Goal: Check status: Check status

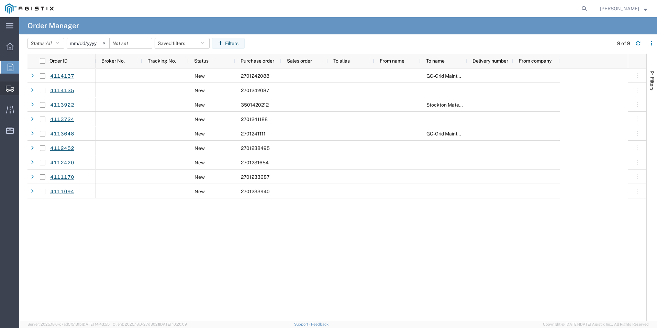
click at [0, 0] on span "Shipment Manager" at bounding box center [0, 0] width 0 height 0
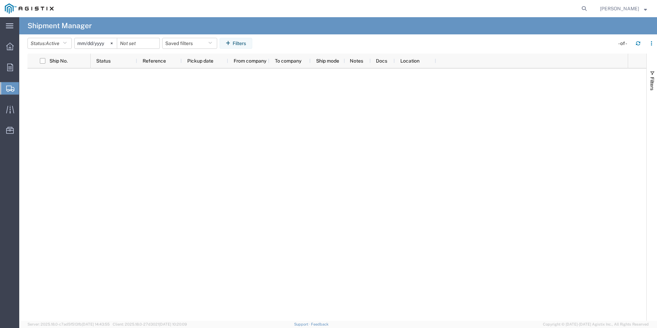
click at [95, 44] on input "[DATE]" at bounding box center [96, 43] width 42 height 10
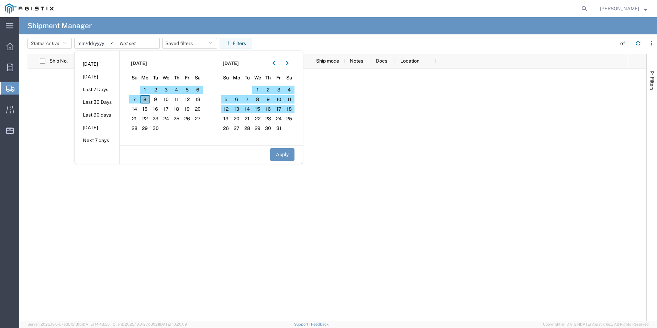
click at [146, 99] on span "8" at bounding box center [145, 99] width 11 height 8
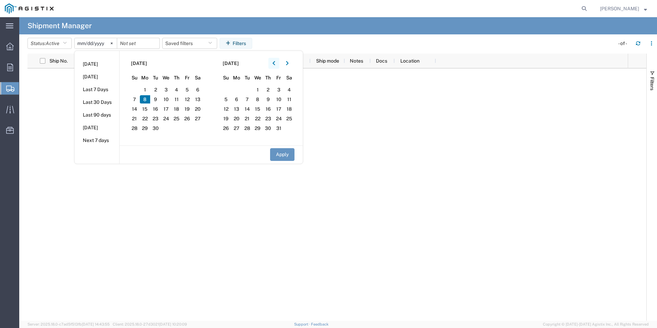
click at [274, 61] on button "button" at bounding box center [273, 63] width 11 height 11
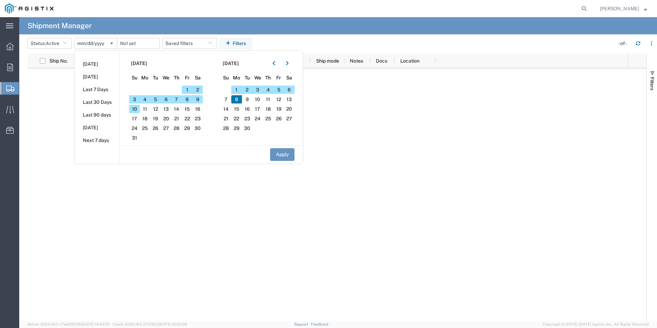
click at [151, 104] on section "[DATE] Su Mo Tu We Th Fr Sa 27 28 29 30 31 1 2 3 4 5 6 7 8 9 10 11 12 13 14 15 …" at bounding box center [166, 98] width 92 height 94
click at [147, 111] on span "11" at bounding box center [145, 109] width 11 height 8
click at [242, 100] on span "8" at bounding box center [236, 99] width 11 height 8
click at [147, 110] on span "11" at bounding box center [145, 109] width 11 height 8
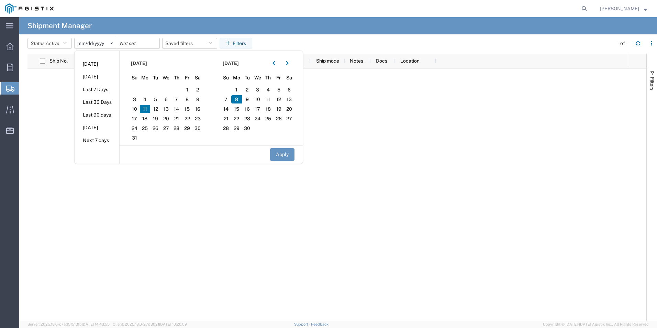
click at [147, 110] on span "11" at bounding box center [145, 109] width 11 height 8
click at [241, 97] on span "8" at bounding box center [236, 99] width 11 height 8
drag, startPoint x: 150, startPoint y: 109, endPoint x: 172, endPoint y: 115, distance: 23.2
click at [188, 85] on div "27 28 29 30 31 1 2 3 4 5 6 7 8 9 10 11 12 13 14 15 16 17 18 19 20 21 22 23 24 2…" at bounding box center [166, 85] width 74 height 0
click at [149, 107] on span "11" at bounding box center [145, 109] width 11 height 8
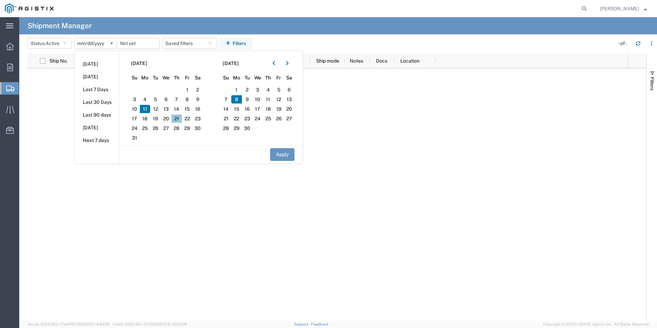
drag, startPoint x: 147, startPoint y: 108, endPoint x: 182, endPoint y: 121, distance: 37.2
click at [182, 85] on div "27 28 29 30 31 1 2 3 4 5 6 7 8 9 10 11 12 13 14 15 16 17 18 19 20 21 22 23 24 2…" at bounding box center [166, 85] width 74 height 0
click at [283, 154] on button "Apply" at bounding box center [282, 154] width 24 height 13
type input "[DATE]"
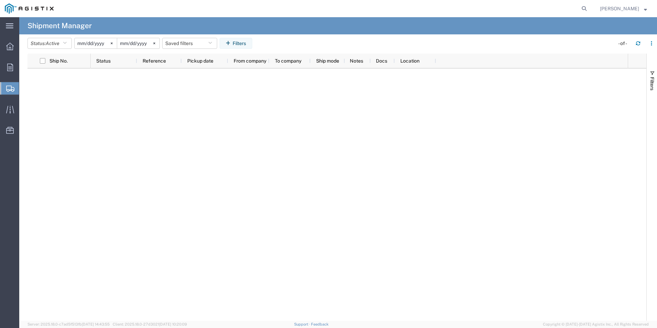
click at [81, 42] on input "[DATE]" at bounding box center [96, 43] width 42 height 10
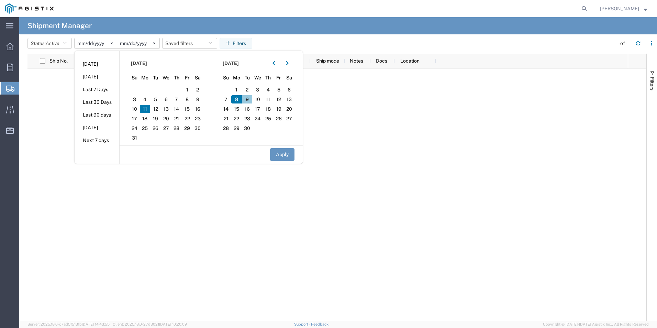
click at [252, 98] on span "9" at bounding box center [247, 99] width 11 height 8
click at [138, 44] on input "[DATE]" at bounding box center [138, 43] width 42 height 10
click at [103, 41] on input "[DATE]" at bounding box center [96, 43] width 42 height 10
click at [89, 44] on input "[DATE]" at bounding box center [96, 43] width 42 height 10
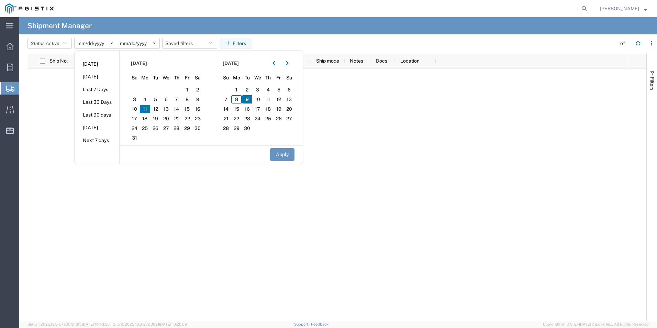
click at [89, 44] on input "[DATE]" at bounding box center [96, 43] width 42 height 10
click at [84, 43] on input "[DATE]" at bounding box center [96, 43] width 42 height 10
click at [182, 114] on span "21" at bounding box center [176, 118] width 11 height 8
click at [187, 85] on section "[DATE] Su Mo Tu We Th Fr Sa 27 28 29 30 31 1 2 3 4 5 6 7 8 9 10 11 12 13 14 15 …" at bounding box center [166, 98] width 92 height 94
click at [188, 89] on span "1" at bounding box center [187, 90] width 11 height 8
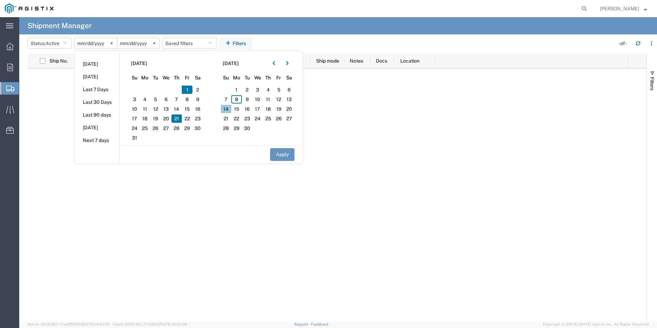
drag, startPoint x: 180, startPoint y: 120, endPoint x: 232, endPoint y: 112, distance: 52.4
click at [232, 112] on div "[DATE] Su Mo Tu We Th Fr Sa 27 28 29 30 31 1 2 3 4 5 6 7 8 9 10 11 12 13 14 15 …" at bounding box center [210, 107] width 183 height 113
click at [239, 103] on span "8" at bounding box center [236, 99] width 11 height 8
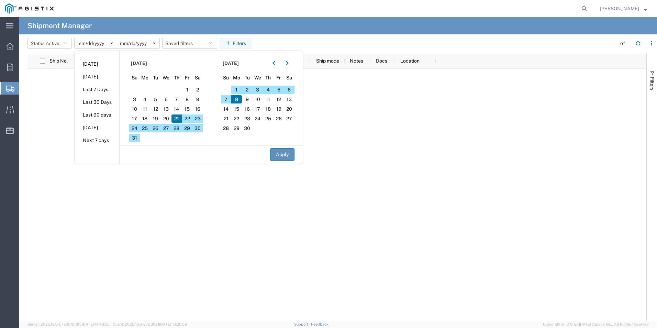
click at [289, 152] on button "Apply" at bounding box center [282, 154] width 24 height 13
type input "[DATE]"
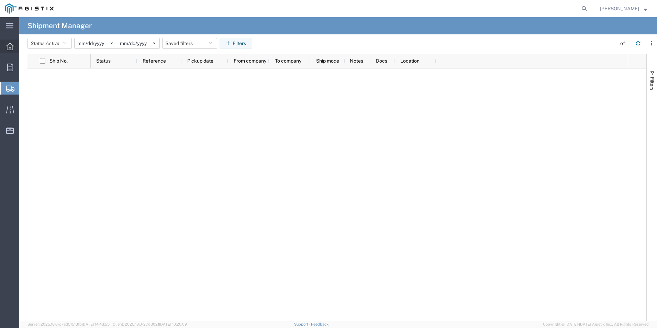
click at [10, 47] on icon at bounding box center [10, 47] width 8 height 8
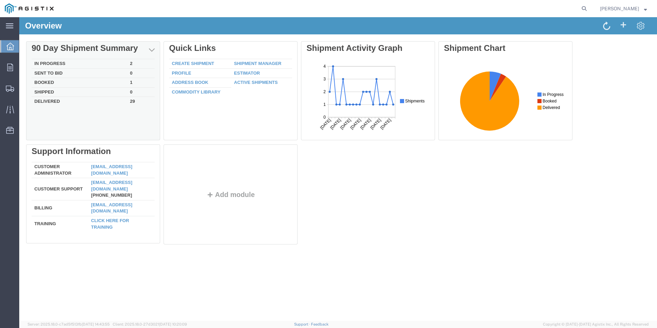
click at [58, 64] on td "In Progress" at bounding box center [79, 64] width 95 height 10
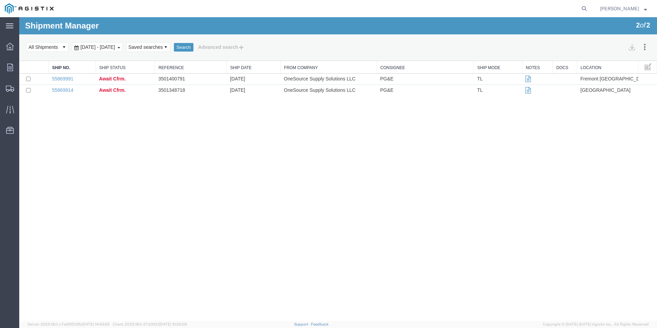
click at [126, 96] on div "Shipment Manager 2 of 2 Search Assign To Batch Processing Cancel Shipments Cons…" at bounding box center [337, 168] width 637 height 303
click at [127, 93] on td "Await Cfrm." at bounding box center [124, 90] width 59 height 11
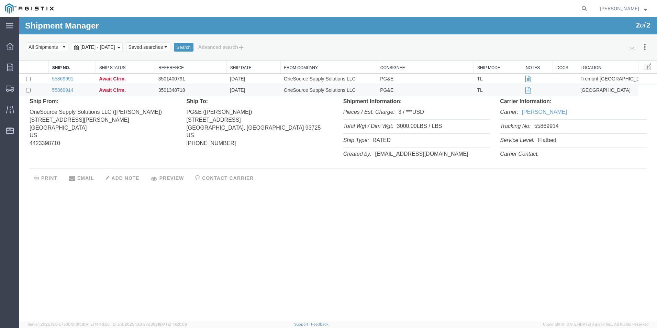
click at [137, 78] on td "Await Cfrm." at bounding box center [124, 78] width 59 height 11
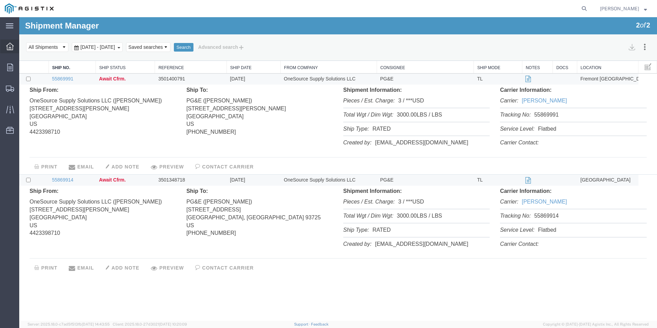
click at [8, 44] on icon at bounding box center [10, 47] width 8 height 8
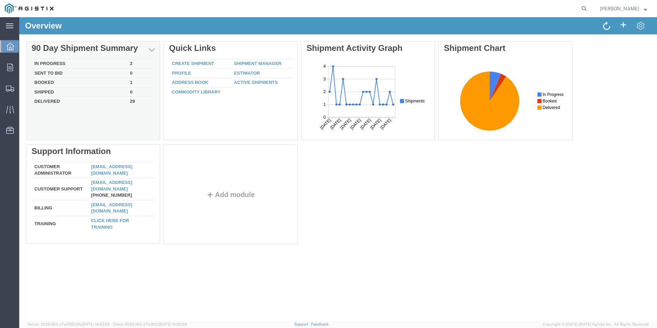
click at [52, 80] on td "Booked" at bounding box center [79, 83] width 95 height 10
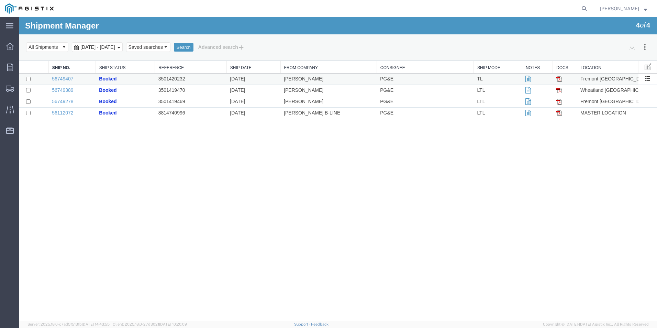
click at [186, 77] on td "3501420232" at bounding box center [191, 78] width 72 height 11
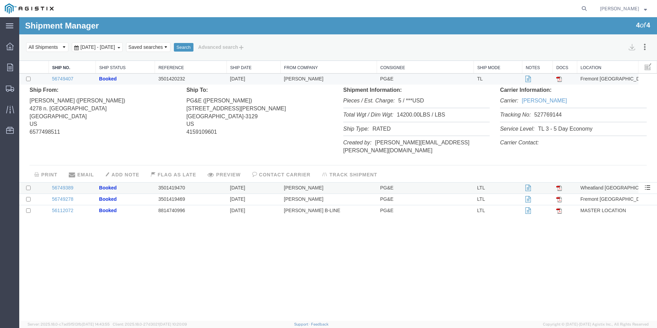
click at [192, 182] on td "3501419470" at bounding box center [191, 187] width 72 height 11
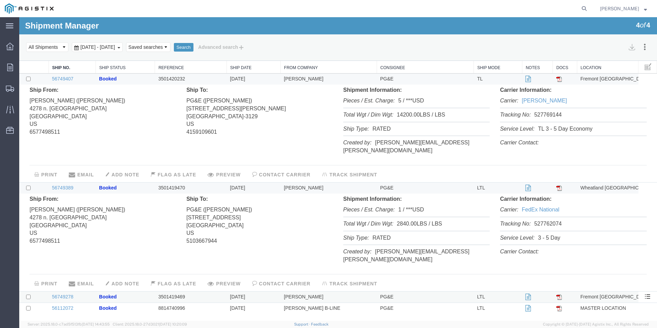
click at [186, 291] on td "3501419469" at bounding box center [191, 296] width 72 height 11
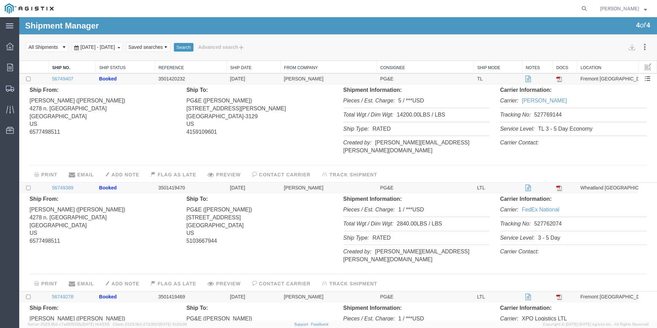
click at [525, 79] on icon at bounding box center [527, 79] width 5 height 5
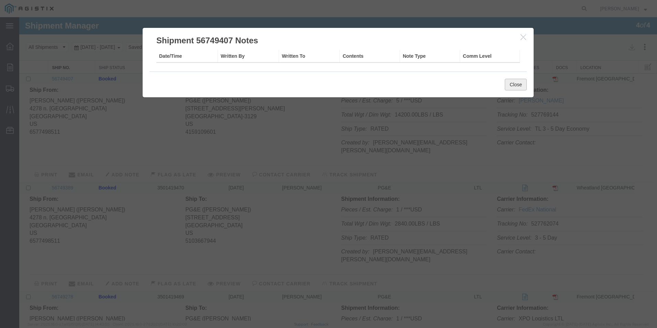
click at [507, 83] on button "Close" at bounding box center [515, 85] width 22 height 12
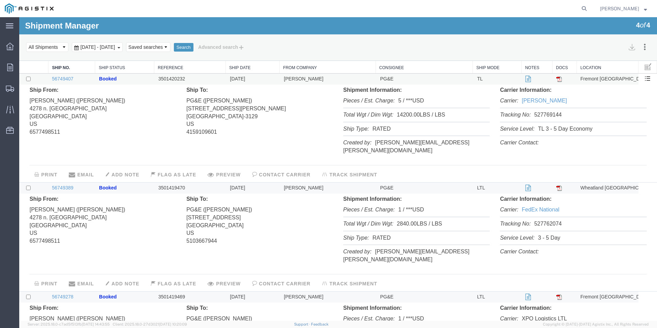
click at [557, 78] on img at bounding box center [558, 78] width 5 height 5
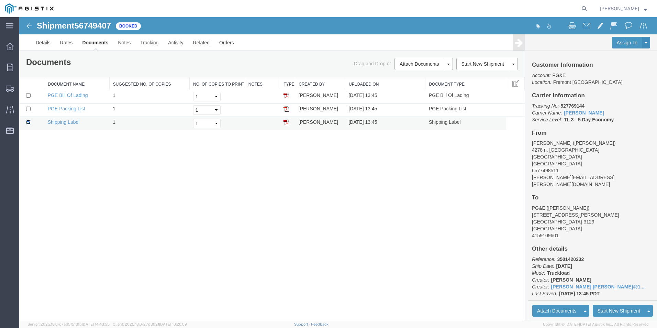
click at [29, 122] on input "checkbox" at bounding box center [28, 122] width 4 height 4
checkbox input "false"
click at [60, 95] on link "PGE Bill Of Lading" at bounding box center [68, 94] width 40 height 5
